Goal: Download file/media

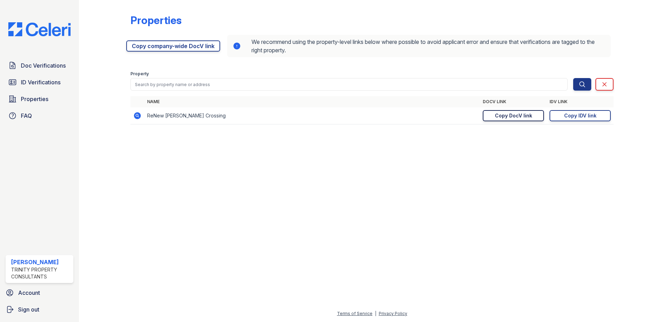
click at [511, 118] on div "Copy DocV link" at bounding box center [513, 115] width 37 height 7
click at [60, 64] on span "Doc Verifications" at bounding box center [43, 65] width 45 height 8
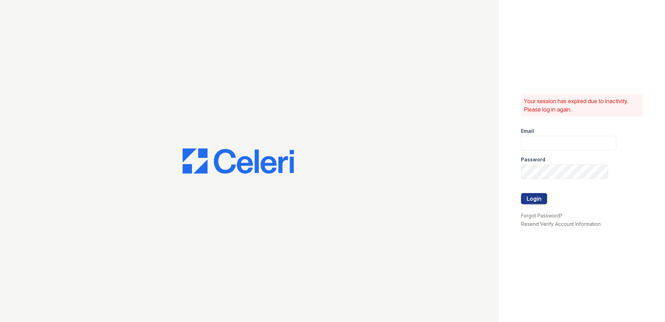
type input "dbailey@trinity-pm.com"
click at [537, 199] on button "Login" at bounding box center [534, 198] width 26 height 11
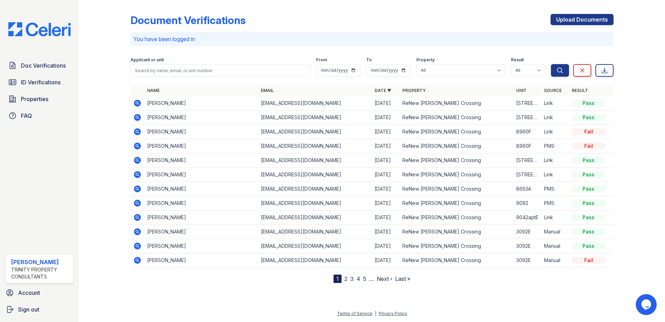
click at [137, 131] on icon at bounding box center [137, 131] width 2 height 2
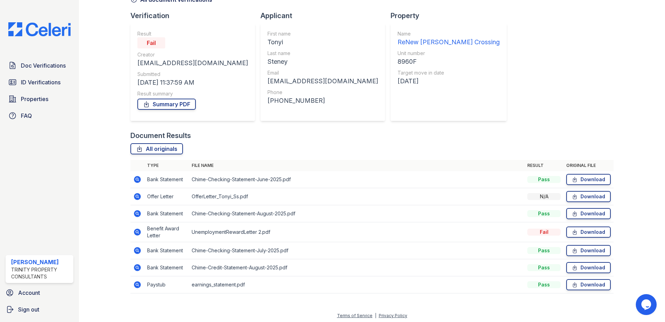
scroll to position [43, 0]
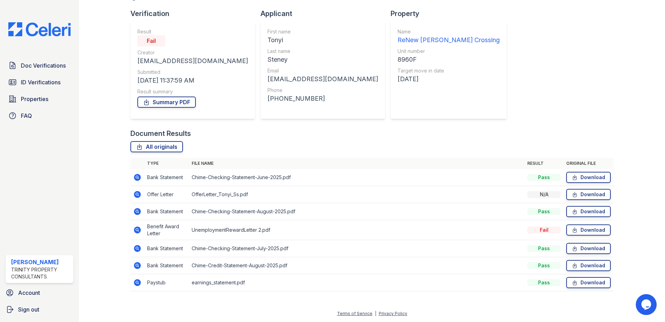
click at [134, 230] on icon at bounding box center [137, 229] width 7 height 7
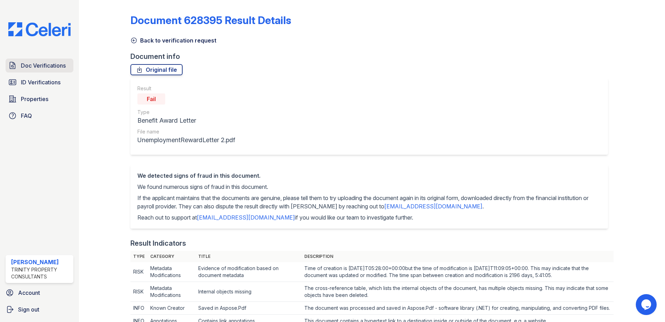
click at [30, 63] on span "Doc Verifications" at bounding box center [43, 65] width 45 height 8
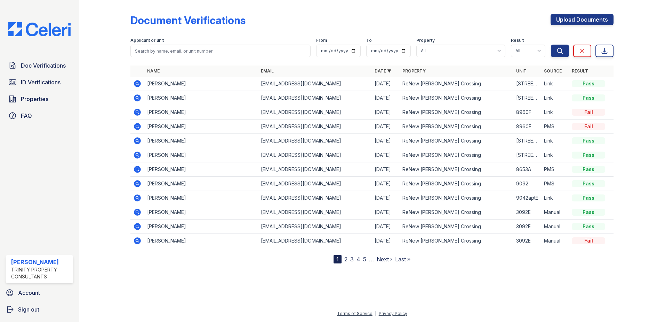
click at [137, 124] on icon at bounding box center [137, 126] width 7 height 7
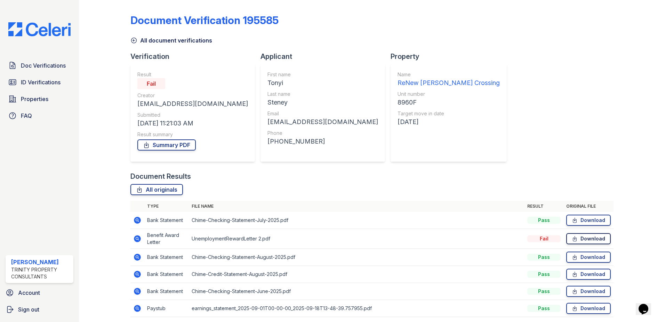
click at [583, 238] on link "Download" at bounding box center [589, 238] width 45 height 11
click at [597, 183] on div "Document Results All originals Type File name Result Original file Bank Stateme…" at bounding box center [372, 247] width 483 height 152
click at [30, 66] on span "Doc Verifications" at bounding box center [43, 65] width 45 height 8
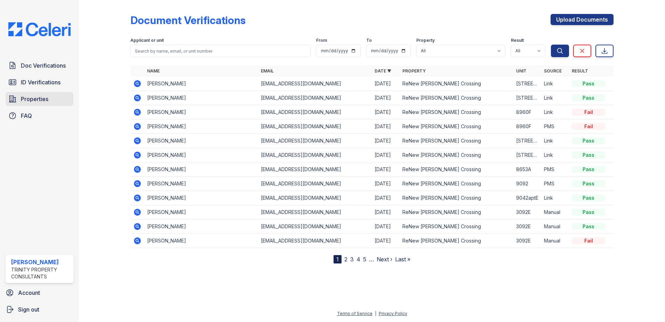
click at [34, 101] on span "Properties" at bounding box center [34, 99] width 27 height 8
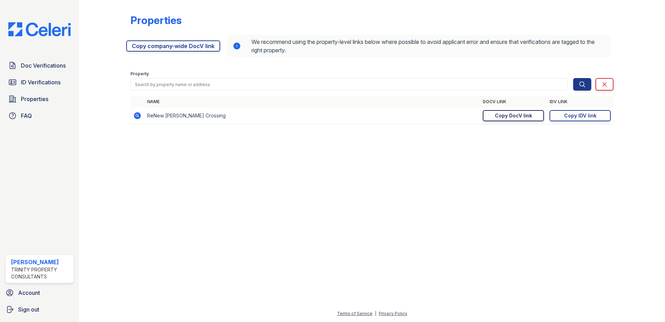
click at [507, 117] on div "Copy DocV link" at bounding box center [513, 115] width 37 height 7
click at [63, 70] on span "Doc Verifications" at bounding box center [43, 65] width 45 height 8
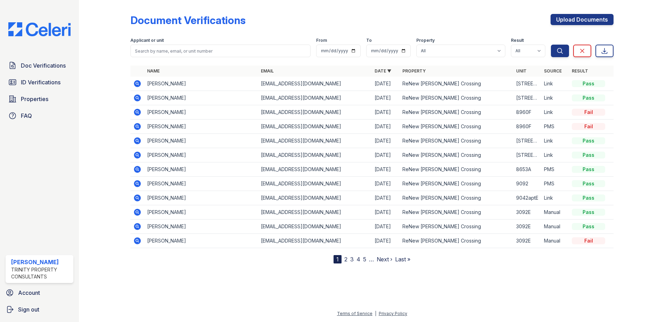
click at [134, 113] on icon at bounding box center [137, 112] width 7 height 7
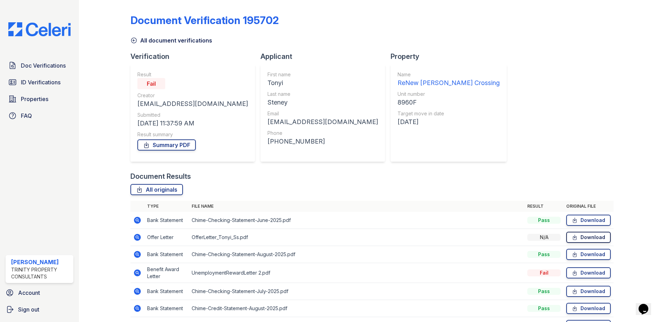
click at [575, 240] on link "Download" at bounding box center [589, 236] width 45 height 11
drag, startPoint x: 586, startPoint y: 188, endPoint x: 583, endPoint y: 187, distance: 3.6
click at [586, 188] on div "All originals" at bounding box center [372, 189] width 483 height 11
drag, startPoint x: 281, startPoint y: 124, endPoint x: 219, endPoint y: 124, distance: 62.0
click at [261, 124] on div "First name [PERSON_NAME] Last name [GEOGRAPHIC_DATA] Email [EMAIL_ADDRESS][DOMA…" at bounding box center [323, 112] width 125 height 97
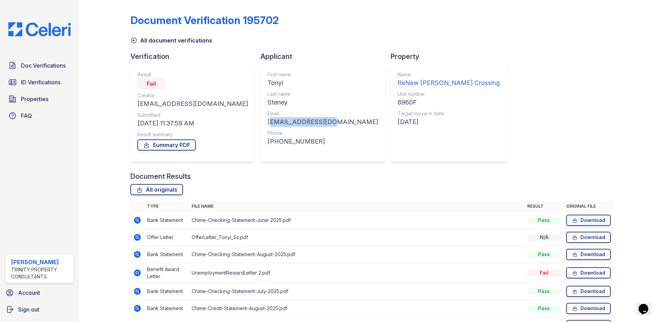
copy div "[EMAIL_ADDRESS][DOMAIN_NAME]"
drag, startPoint x: 42, startPoint y: 69, endPoint x: 49, endPoint y: 70, distance: 7.7
click at [42, 69] on span "Doc Verifications" at bounding box center [43, 65] width 45 height 8
